Goal: Task Accomplishment & Management: Use online tool/utility

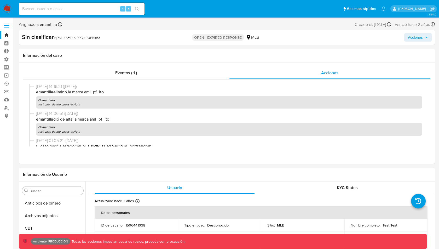
select select "10"
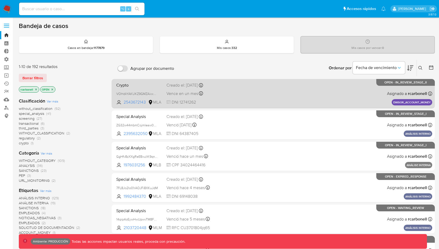
click at [249, 92] on div "Crypto VOHdkYAKUKZ9GMZAixxAuvVb 2543672143 MLA Creado el: 10/07/2025 Creado el:…" at bounding box center [273, 93] width 318 height 26
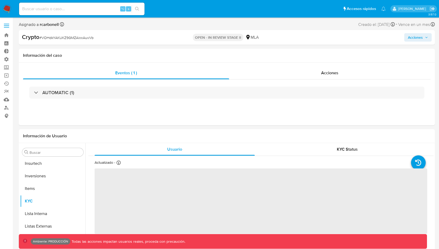
scroll to position [246, 0]
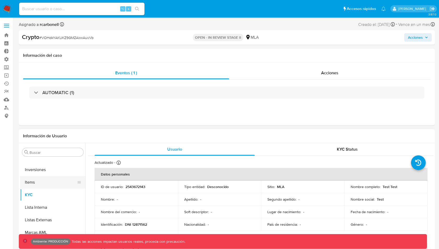
select select "10"
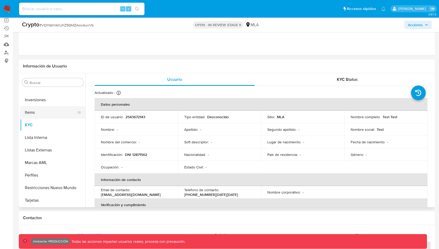
scroll to position [58, 0]
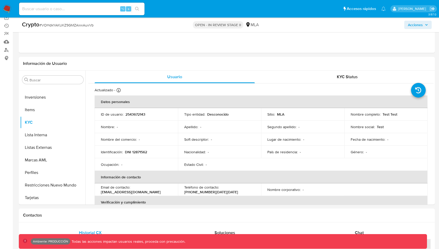
click at [10, 10] on img at bounding box center [7, 8] width 9 height 9
click at [52, 184] on button "Restricciones Nuevo Mundo" at bounding box center [50, 185] width 61 height 13
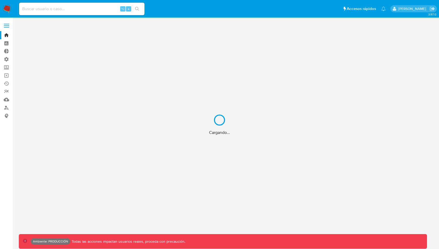
click at [7, 24] on div "Cargando..." at bounding box center [219, 124] width 439 height 249
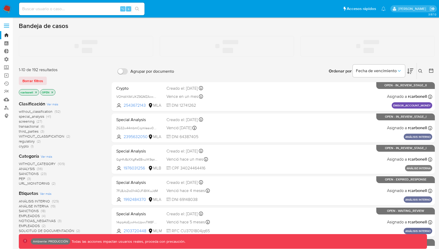
click at [5, 24] on span at bounding box center [6, 24] width 5 height 1
click at [0, 0] on input "checkbox" at bounding box center [0, 0] width 0 height 0
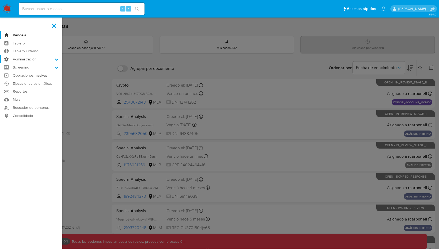
click at [32, 56] on label "Administración" at bounding box center [31, 59] width 62 height 8
click at [0, 0] on input "Administración" at bounding box center [0, 0] width 0 height 0
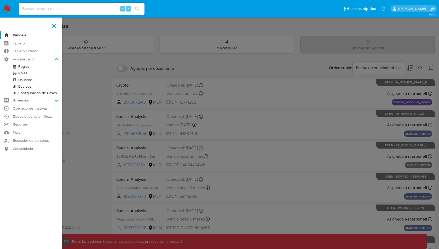
click at [26, 67] on link "Reglas" at bounding box center [31, 66] width 62 height 7
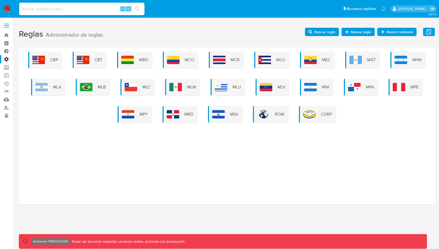
click at [10, 24] on label at bounding box center [6, 25] width 13 height 11
click at [0, 0] on input "checkbox" at bounding box center [0, 0] width 0 height 0
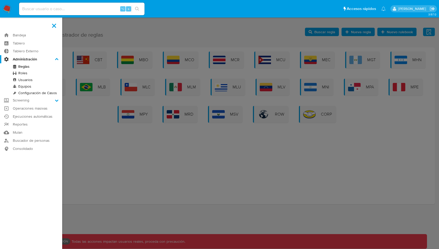
click at [22, 72] on link "Roles" at bounding box center [31, 73] width 62 height 7
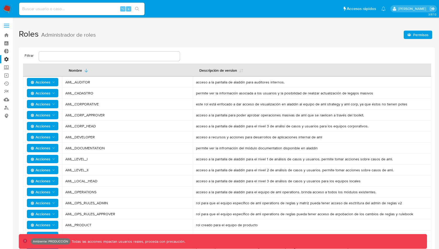
click at [417, 29] on h1 "Roles Administrador de roles Permisos" at bounding box center [227, 34] width 416 height 18
click at [416, 31] on span "Permisos" at bounding box center [420, 35] width 15 height 8
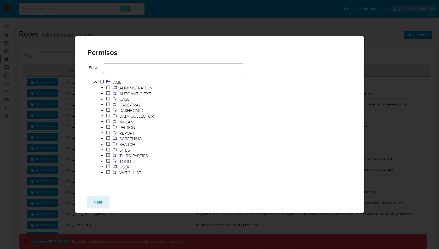
click at [103, 96] on button "Toggle" at bounding box center [102, 94] width 6 height 6
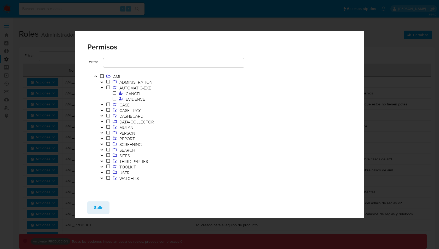
click at [103, 87] on icon "Toggle" at bounding box center [102, 87] width 4 height 3
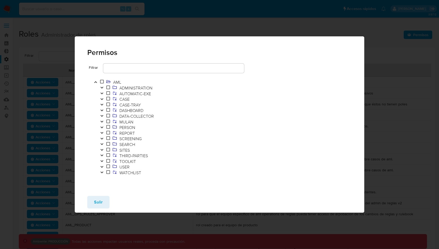
click at [103, 99] on icon "Toggle" at bounding box center [102, 98] width 4 height 3
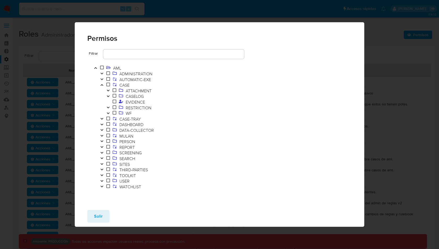
click at [109, 108] on icon "Toggle" at bounding box center [108, 107] width 4 height 3
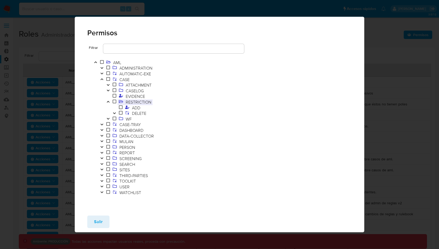
click at [126, 103] on span "RESTRICTION" at bounding box center [138, 102] width 28 height 6
click at [107, 102] on icon "Toggle" at bounding box center [108, 102] width 3 height 2
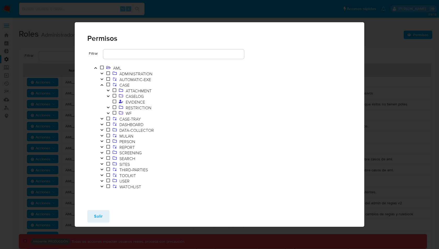
click at [102, 84] on icon "Toggle" at bounding box center [102, 84] width 4 height 3
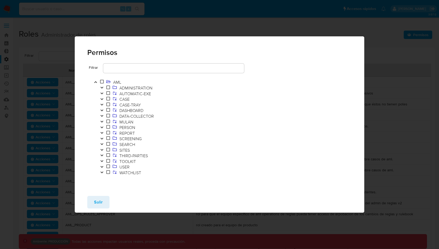
click at [100, 166] on icon "Toggle" at bounding box center [102, 166] width 4 height 3
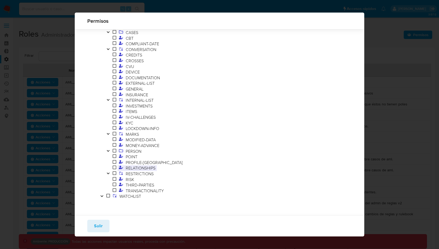
scroll to position [142, 0]
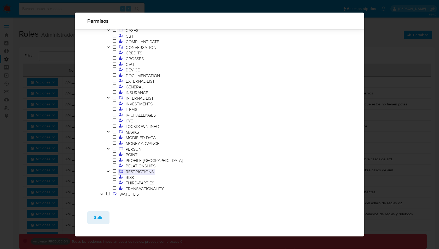
click at [138, 171] on span "RESTRICTIONS" at bounding box center [139, 171] width 31 height 6
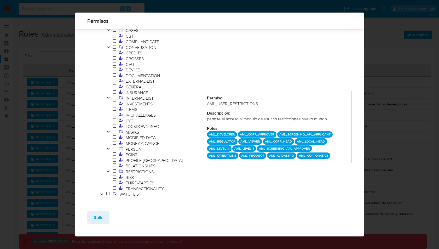
click at [108, 171] on icon "Toggle" at bounding box center [108, 171] width 3 height 2
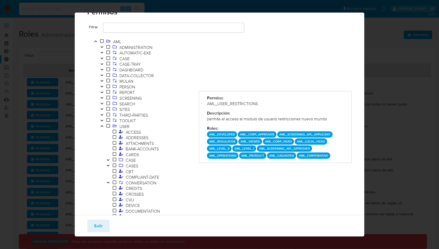
scroll to position [20, 0]
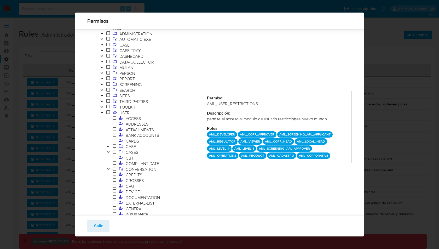
click at [223, 104] on div "AML_USER_RESTRICTIONS" at bounding box center [275, 104] width 137 height 6
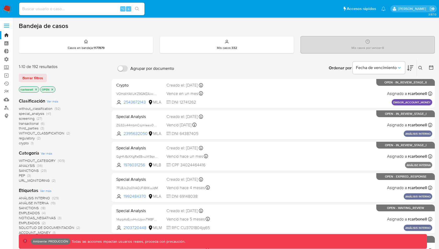
click at [8, 26] on label at bounding box center [6, 25] width 13 height 11
click at [0, 0] on input "checkbox" at bounding box center [0, 0] width 0 height 0
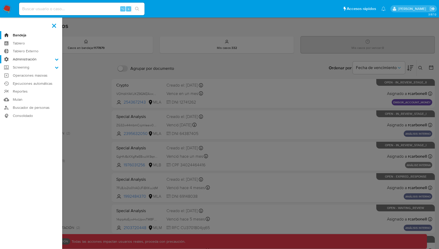
click at [22, 61] on label "Administración" at bounding box center [31, 59] width 62 height 8
click at [0, 0] on input "Administración" at bounding box center [0, 0] width 0 height 0
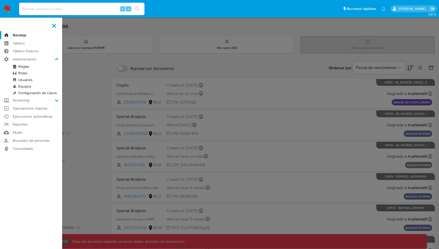
click at [24, 73] on link "Roles" at bounding box center [31, 73] width 62 height 7
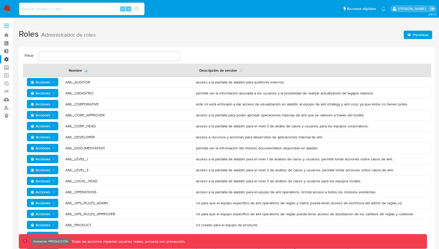
click at [411, 35] on icon "button" at bounding box center [409, 35] width 4 height 4
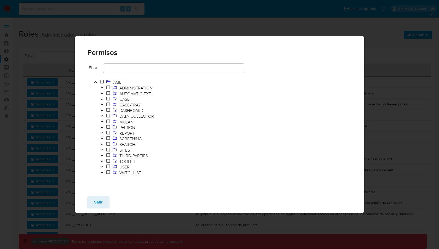
click at [101, 166] on icon "Toggle" at bounding box center [101, 167] width 3 height 2
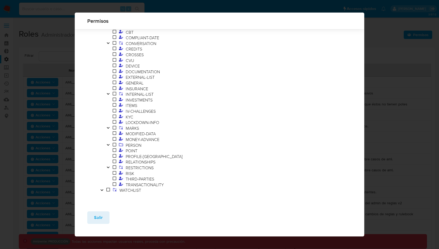
scroll to position [146, 0]
click at [129, 166] on span "RESTRICTIONS" at bounding box center [139, 167] width 31 height 6
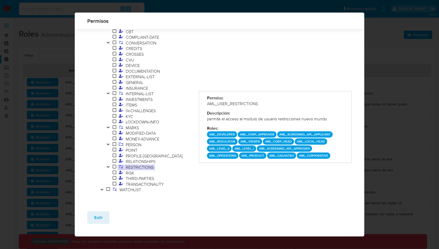
click at [219, 101] on div "AML_USER_RESTRICTIONS" at bounding box center [275, 104] width 137 height 6
click at [242, 132] on p "AML_CORP_APPROVER" at bounding box center [257, 134] width 39 height 6
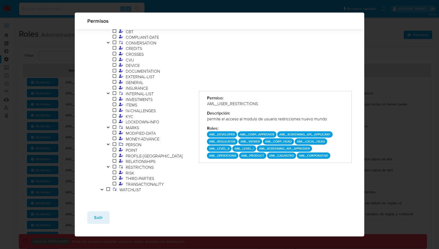
click at [238, 103] on div "AML_USER_RESTRICTIONS" at bounding box center [275, 104] width 137 height 6
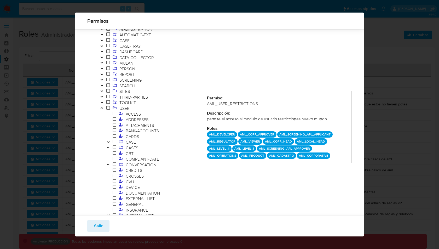
scroll to position [18, 0]
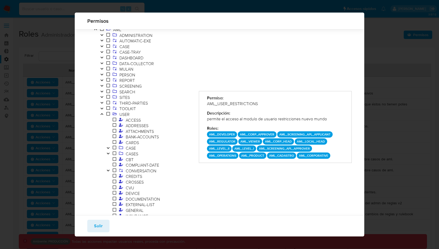
click at [264, 136] on p "AML_CORP_APPROVER" at bounding box center [257, 134] width 39 height 6
click at [304, 133] on p "AML_SCREENING_APL_APPLICANT" at bounding box center [304, 134] width 55 height 6
click at [289, 149] on p "AML_SCREENING_APL_APPROVER" at bounding box center [284, 148] width 55 height 6
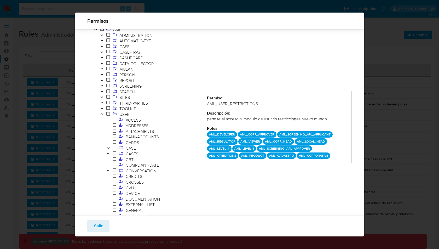
click at [289, 149] on p "AML_SCREENING_APL_APPROVER" at bounding box center [284, 148] width 55 height 6
click at [250, 140] on p "AML_VIEWER" at bounding box center [250, 141] width 24 height 6
click at [288, 136] on p "AML_SCREENING_APL_APPLICANT" at bounding box center [304, 134] width 55 height 6
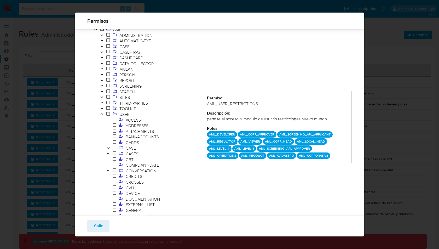
click at [288, 136] on p "AML_SCREENING_APL_APPLICANT" at bounding box center [304, 134] width 55 height 6
click at [290, 133] on p "AML_SCREENING_APL_APPLICANT" at bounding box center [304, 134] width 55 height 6
click at [251, 135] on p "AML_CORP_APPROVER" at bounding box center [257, 134] width 39 height 6
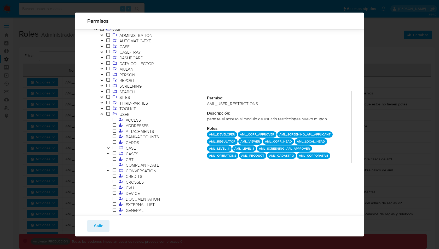
click at [251, 135] on p "AML_CORP_APPROVER" at bounding box center [257, 134] width 39 height 6
click at [297, 135] on p "AML_SCREENING_APL_APPLICANT" at bounding box center [304, 134] width 55 height 6
click at [290, 132] on p "AML_SCREENING_APL_APPLICANT" at bounding box center [304, 134] width 55 height 6
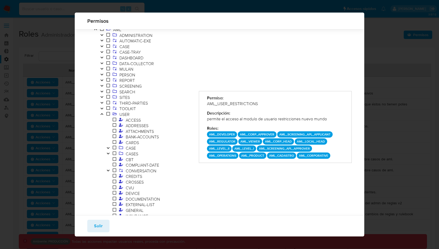
click at [281, 149] on p "AML_SCREENING_APL_APPROVER" at bounding box center [284, 148] width 55 height 6
click at [290, 134] on p "AML_SCREENING_APL_APPLICANT" at bounding box center [304, 134] width 55 height 6
click at [270, 210] on div "Permiso: AML_USER_RESTRICTIONS Descripción: permite el acceso al modulo de usua…" at bounding box center [275, 173] width 153 height 306
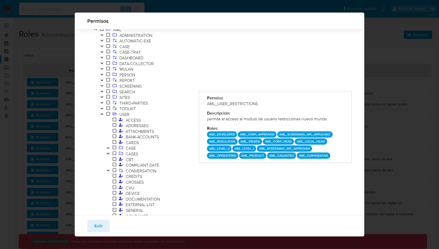
click at [102, 114] on icon "Toggle" at bounding box center [102, 113] width 4 height 3
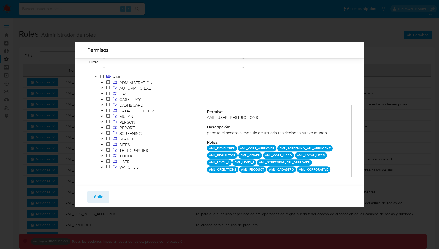
click at [231, 117] on div "AML_USER_RESTRICTIONS" at bounding box center [275, 118] width 137 height 6
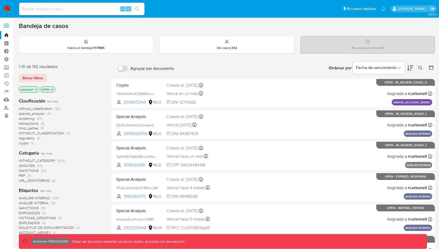
click at [10, 30] on label at bounding box center [6, 25] width 13 height 11
click at [0, 0] on input "checkbox" at bounding box center [0, 0] width 0 height 0
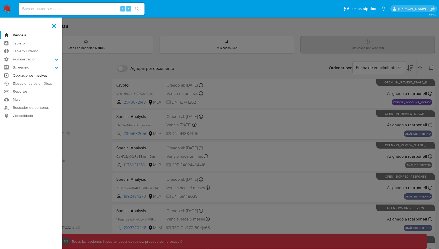
click at [24, 76] on link "Operaciones masivas" at bounding box center [31, 75] width 62 height 8
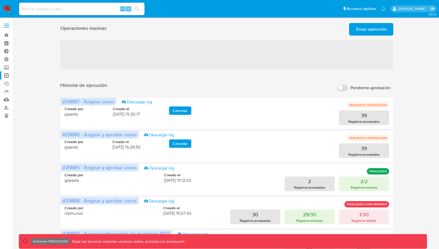
click at [418, 82] on div "Operaciones masivas Crear operación Sólo puede haber hasta un máximo de 5 opera…" at bounding box center [227, 232] width 416 height 422
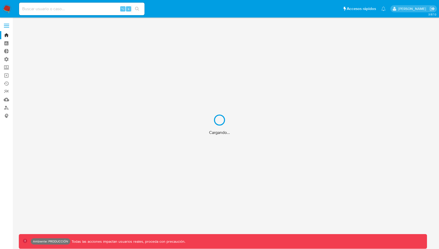
click at [6, 26] on div "Cargando..." at bounding box center [219, 124] width 439 height 249
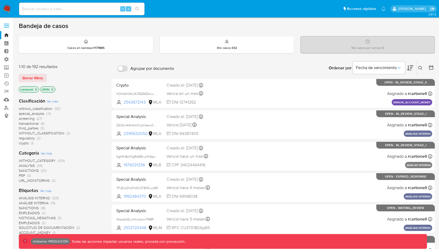
click at [6, 27] on span at bounding box center [6, 27] width 5 height 1
click at [0, 0] on input "checkbox" at bounding box center [0, 0] width 0 height 0
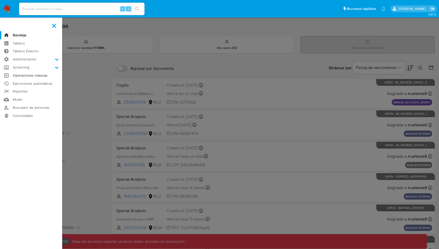
click at [43, 75] on link "Operaciones masivas" at bounding box center [31, 75] width 62 height 8
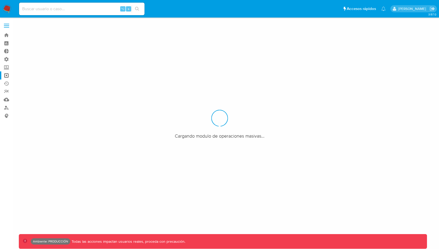
click at [4, 26] on label at bounding box center [6, 25] width 13 height 11
click at [0, 0] on input "checkbox" at bounding box center [0, 0] width 0 height 0
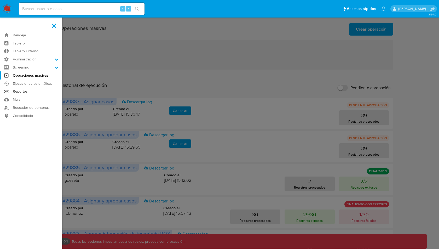
click at [31, 91] on link "Reportes" at bounding box center [31, 92] width 62 height 8
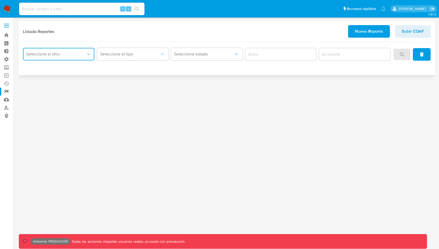
click at [72, 51] on span "Seleccione el sitio" at bounding box center [56, 53] width 60 height 5
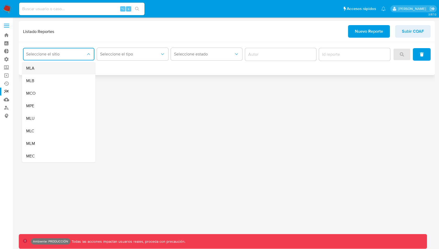
click at [48, 67] on div "MLA" at bounding box center [57, 68] width 62 height 13
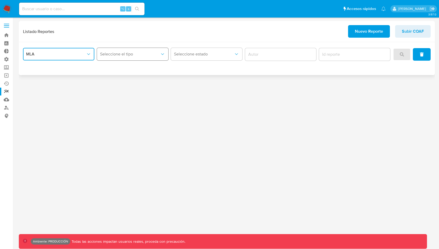
click at [135, 55] on span "Seleccione el tipo" at bounding box center [130, 53] width 60 height 5
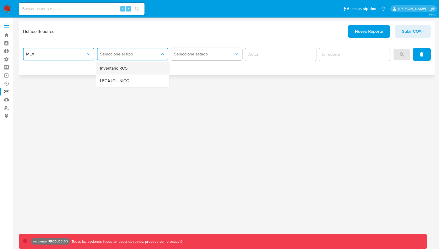
click at [143, 69] on div "Inventario ROS" at bounding box center [131, 68] width 62 height 13
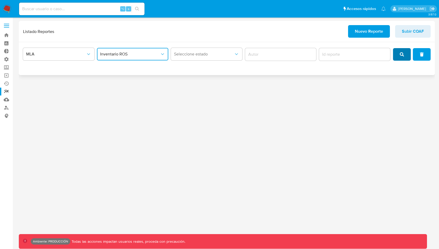
click at [403, 52] on span "search" at bounding box center [402, 54] width 4 height 11
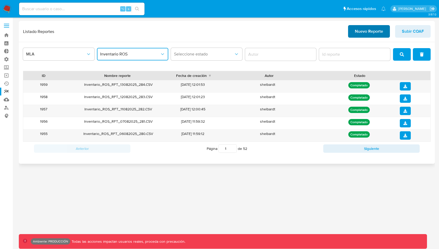
click at [375, 31] on span "Nuevo Reporte" at bounding box center [369, 31] width 28 height 11
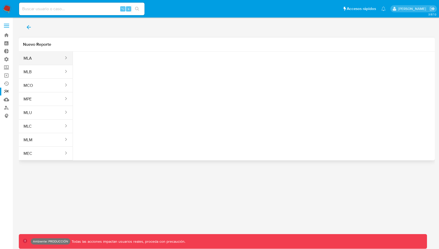
click at [53, 59] on button "MLA" at bounding box center [41, 58] width 45 height 13
click at [96, 65] on span "Seleccione una opcion" at bounding box center [103, 65] width 46 height 5
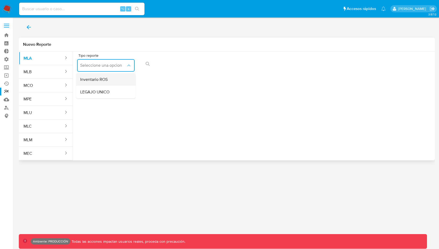
click at [108, 82] on div "Inventario ROS" at bounding box center [104, 79] width 48 height 13
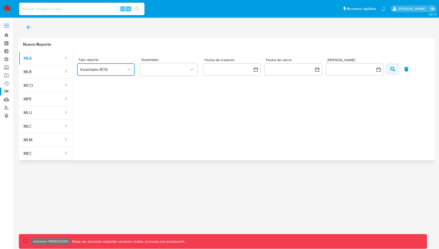
click at [394, 68] on icon "button" at bounding box center [392, 69] width 5 height 5
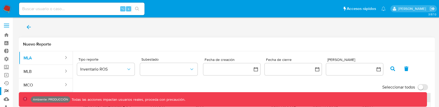
click at [394, 68] on icon "button" at bounding box center [392, 69] width 5 height 5
